Goal: Navigation & Orientation: Go to known website

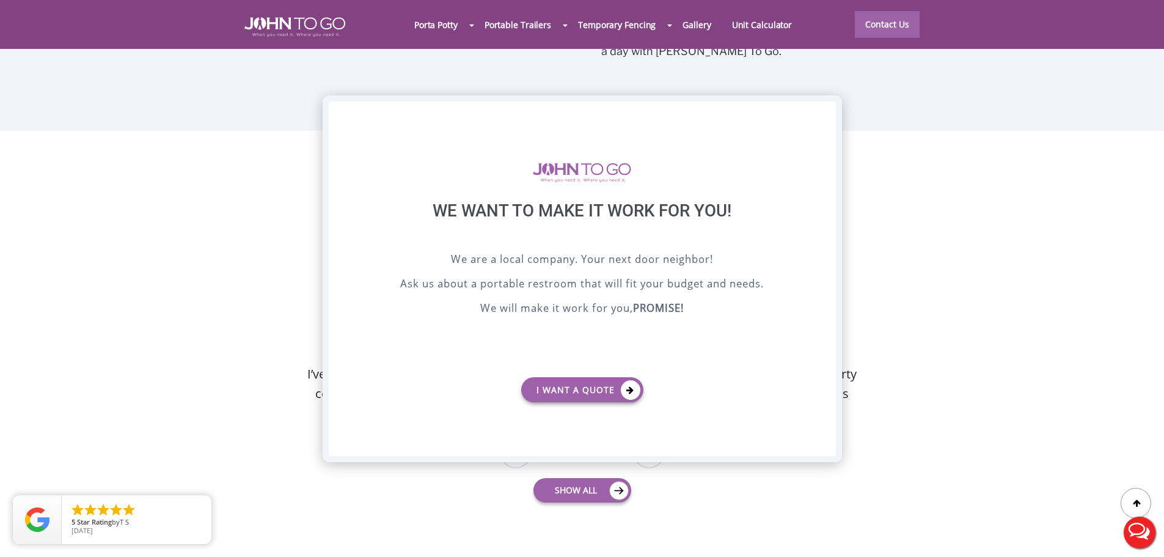
click at [827, 117] on div "X" at bounding box center [825, 111] width 19 height 21
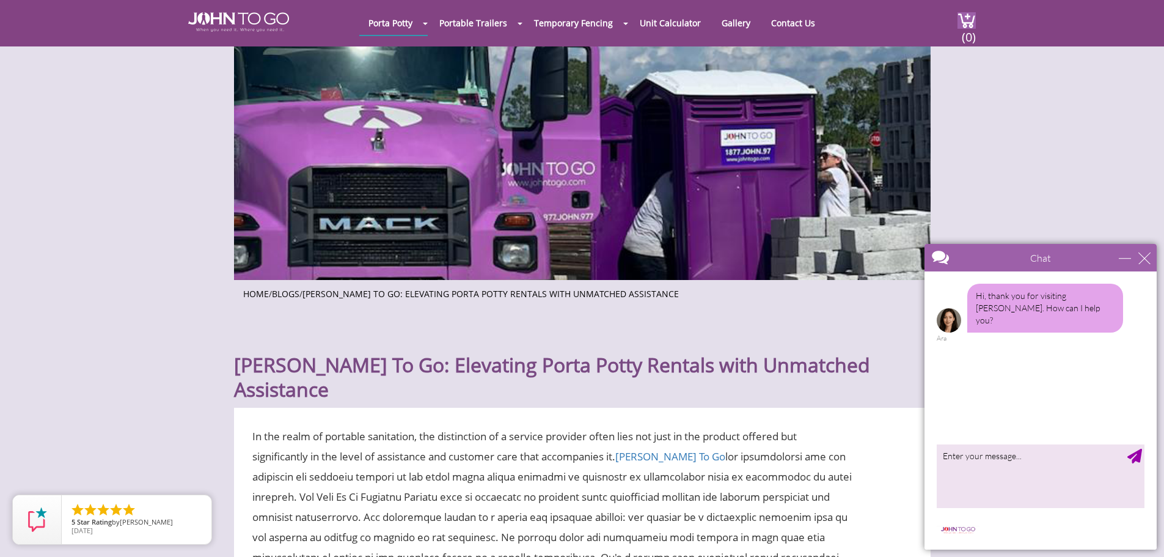
scroll to position [244, 0]
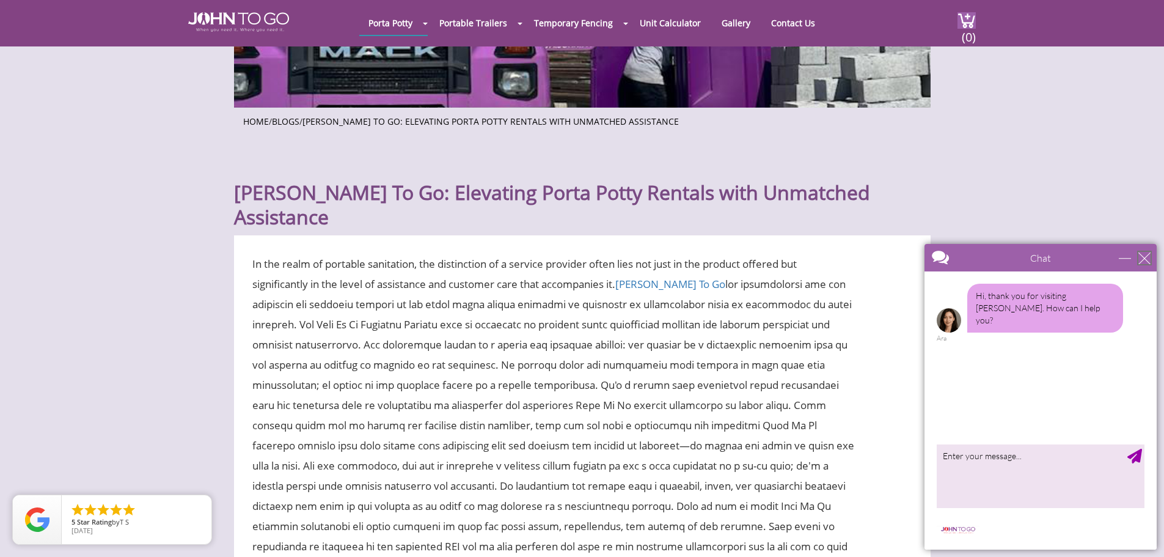
click at [1146, 259] on div "close" at bounding box center [1145, 258] width 12 height 12
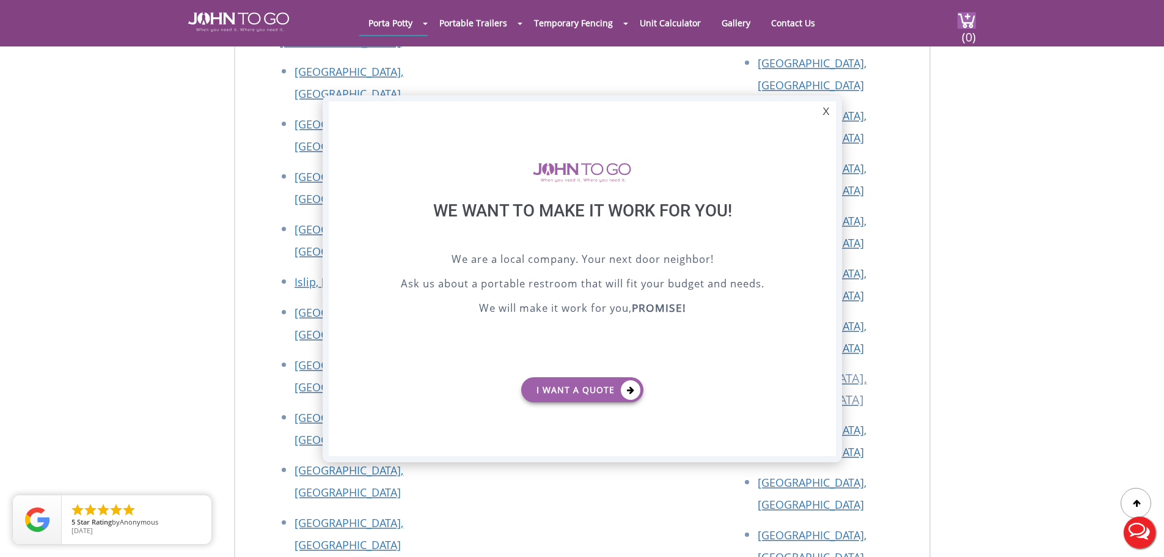
scroll to position [0, 0]
click at [826, 113] on div "X" at bounding box center [825, 111] width 19 height 21
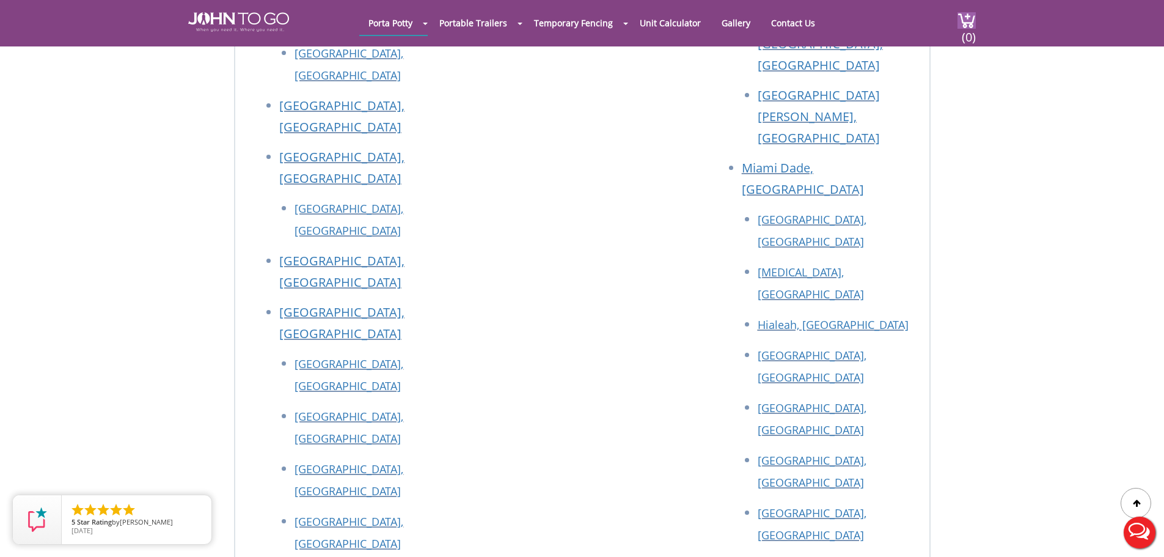
scroll to position [4987, 0]
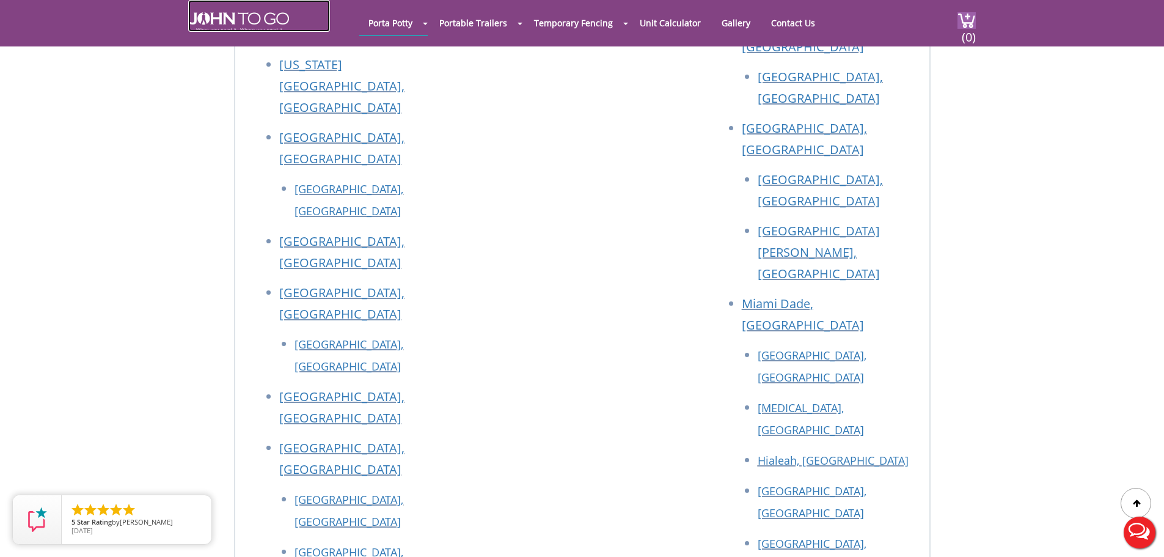
click at [240, 23] on img at bounding box center [238, 22] width 101 height 20
